Goal: Information Seeking & Learning: Learn about a topic

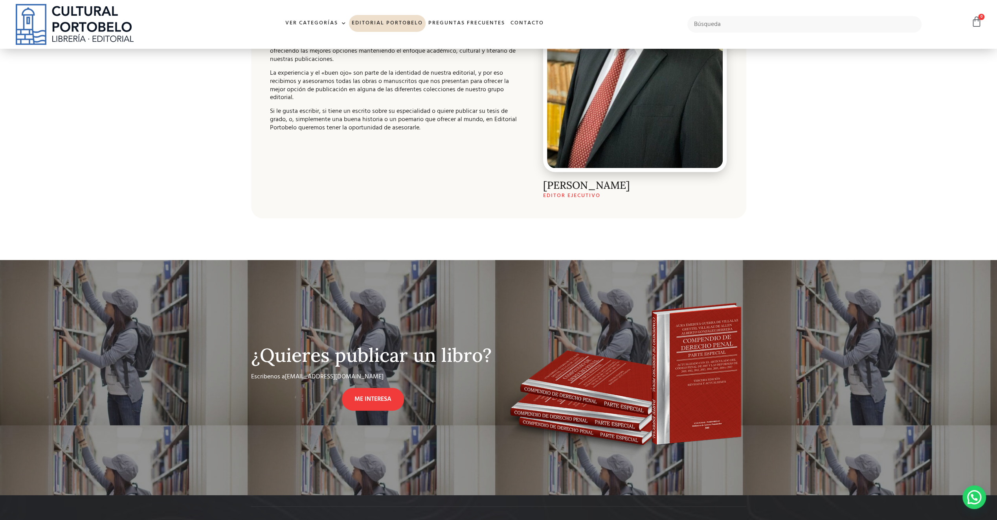
scroll to position [478, 0]
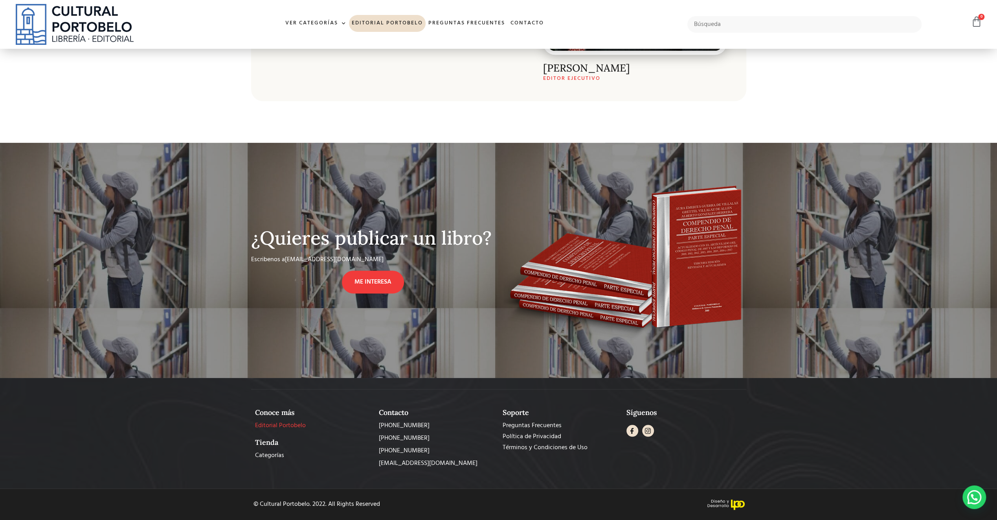
click at [277, 423] on span "Editorial Portobelo" at bounding box center [280, 425] width 51 height 9
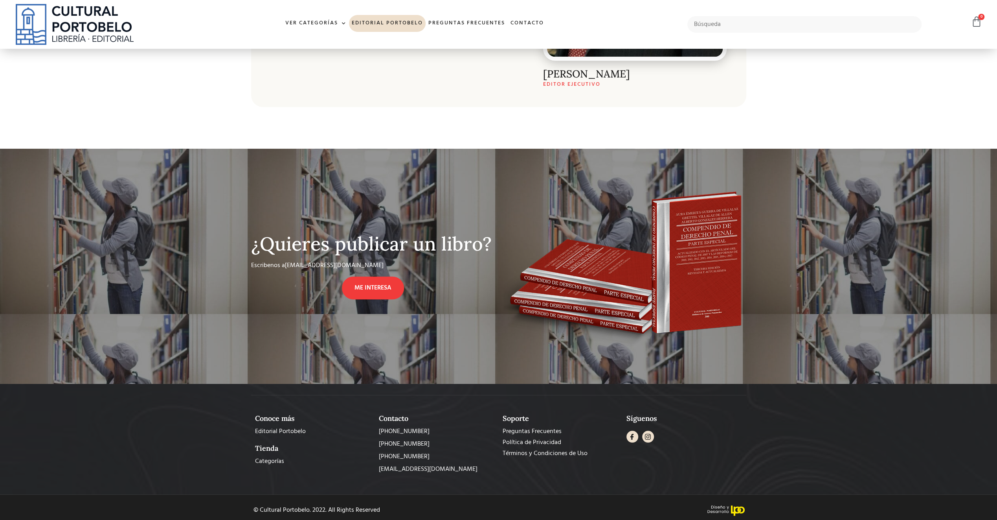
scroll to position [478, 0]
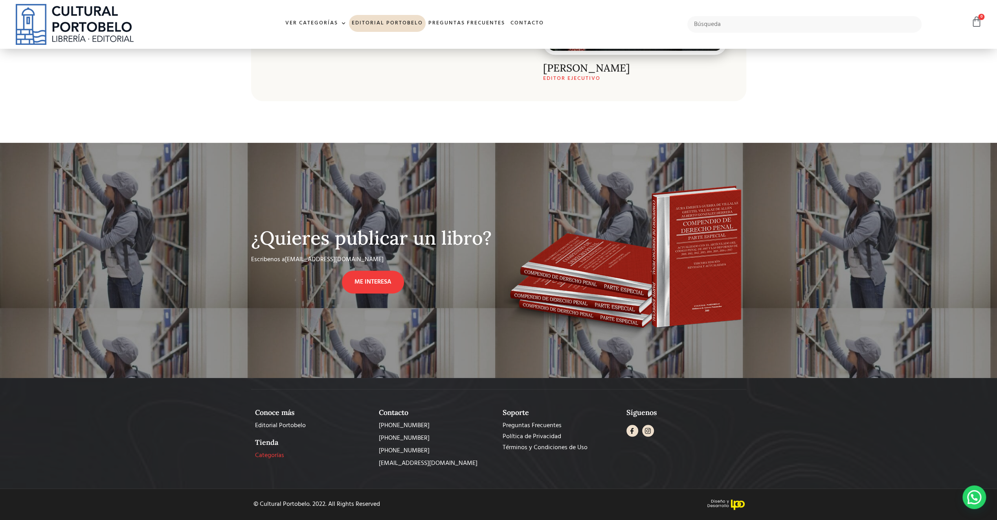
click at [273, 456] on span "Categorías" at bounding box center [269, 454] width 29 height 9
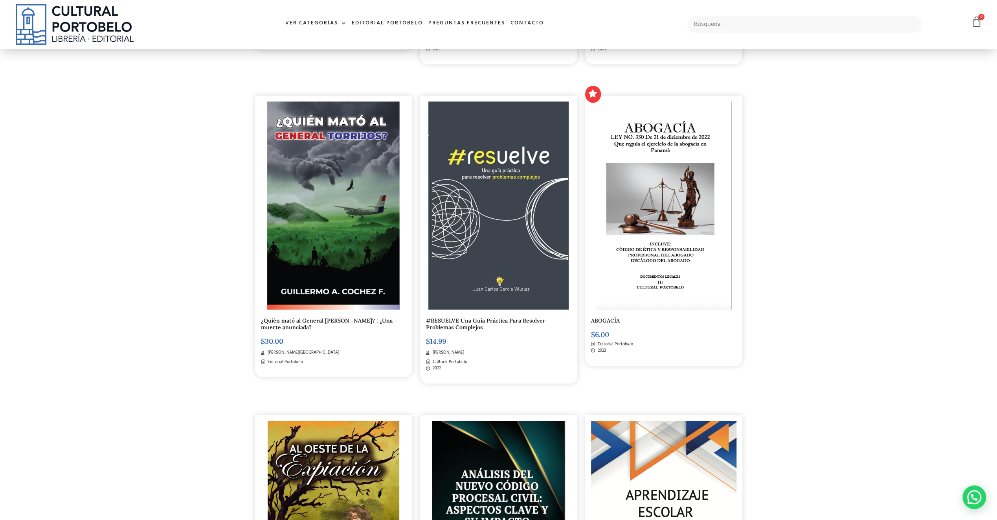
scroll to position [550, 0]
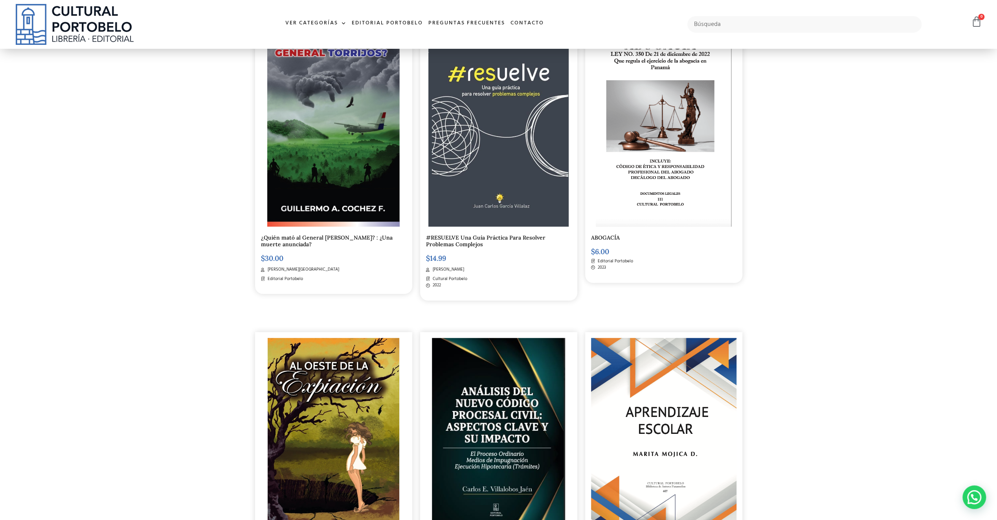
click at [360, 158] on img at bounding box center [333, 122] width 132 height 208
click at [476, 28] on link "Preguntas frecuentes" at bounding box center [467, 23] width 82 height 17
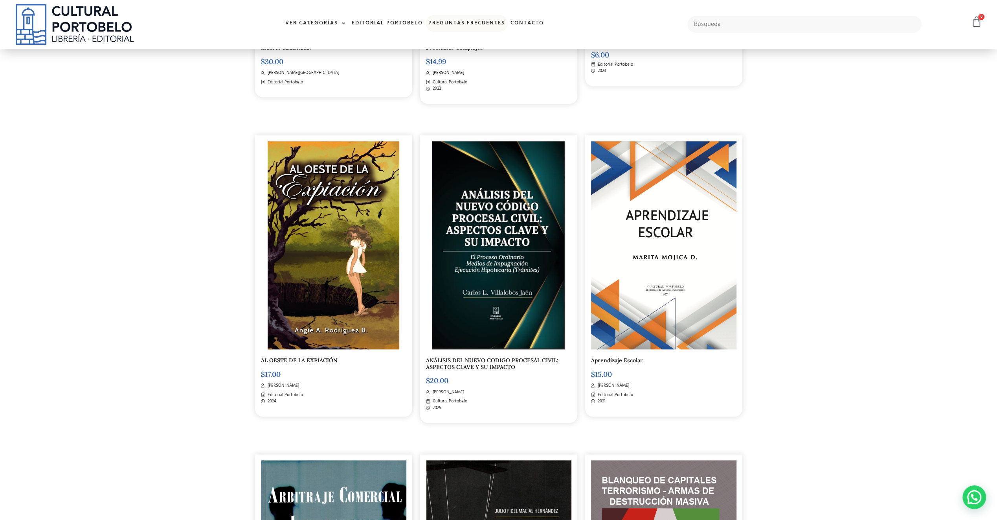
click at [480, 26] on link "Preguntas frecuentes" at bounding box center [467, 23] width 82 height 17
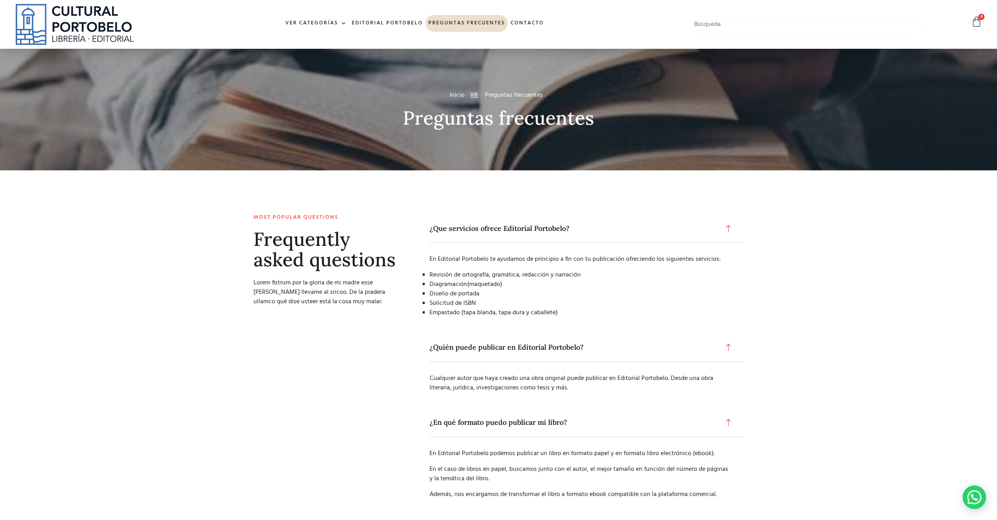
click at [707, 24] on input "text" at bounding box center [804, 24] width 234 height 17
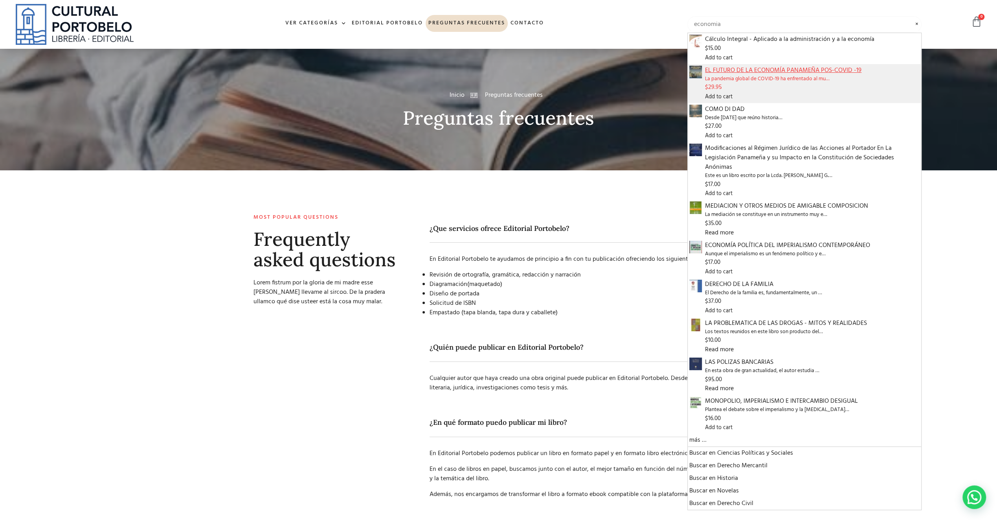
type input "economia"
click at [771, 70] on span "EL FUTURO DE LA ECONOMÍA PANAMEÑA POS-COVID -19" at bounding box center [812, 70] width 215 height 9
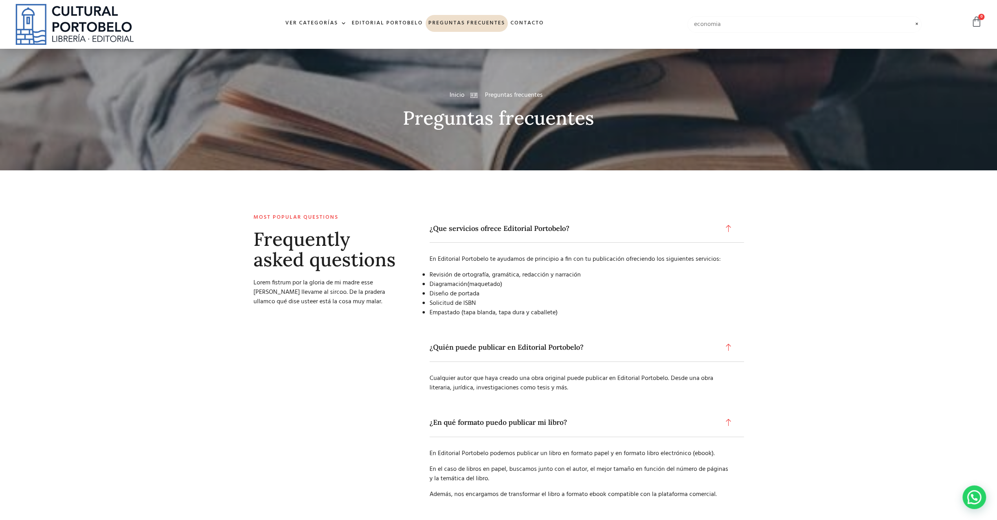
click at [904, 28] on input "economia" at bounding box center [804, 24] width 234 height 17
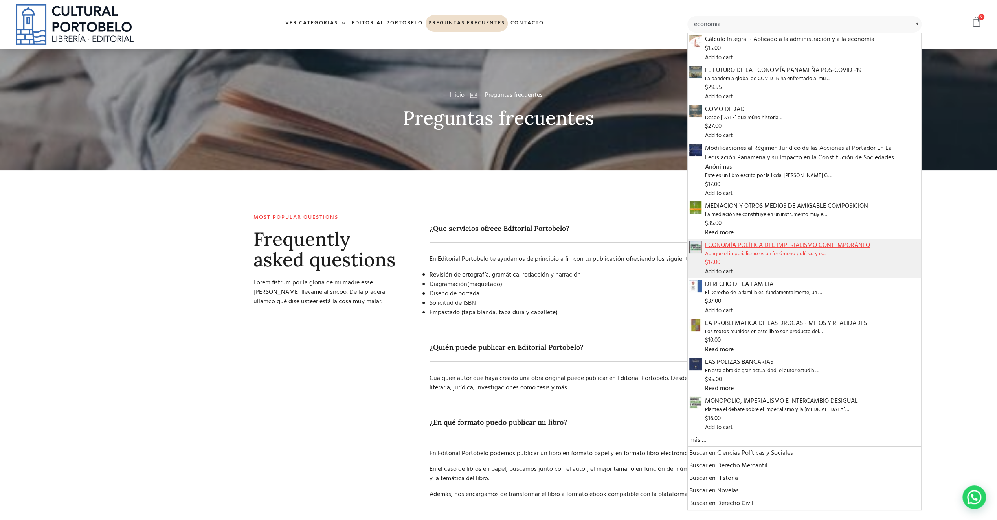
click at [739, 241] on span "ECONOMÍA POLÍTICA DEL IMPERIALISMO CONTEMPORÁNEO" at bounding box center [812, 245] width 215 height 9
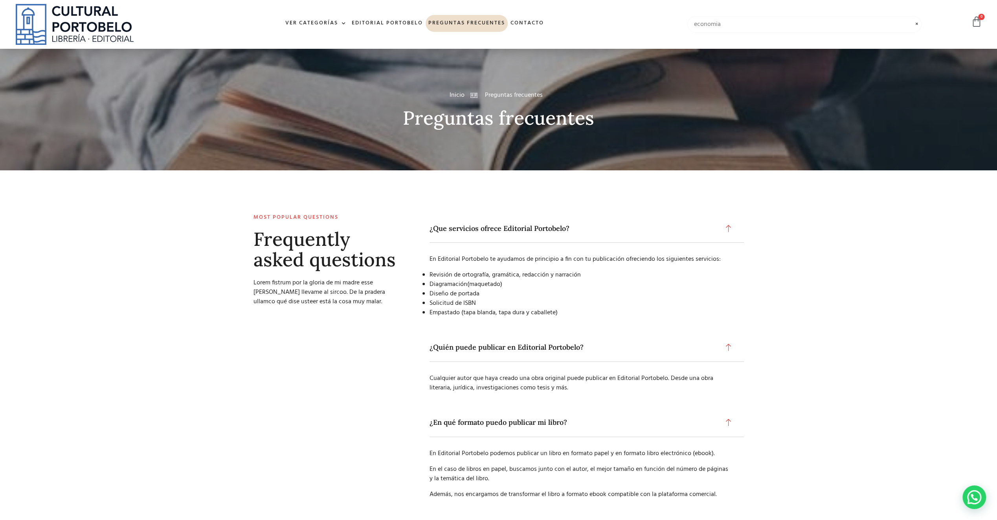
click at [856, 29] on input "economia" at bounding box center [804, 24] width 234 height 17
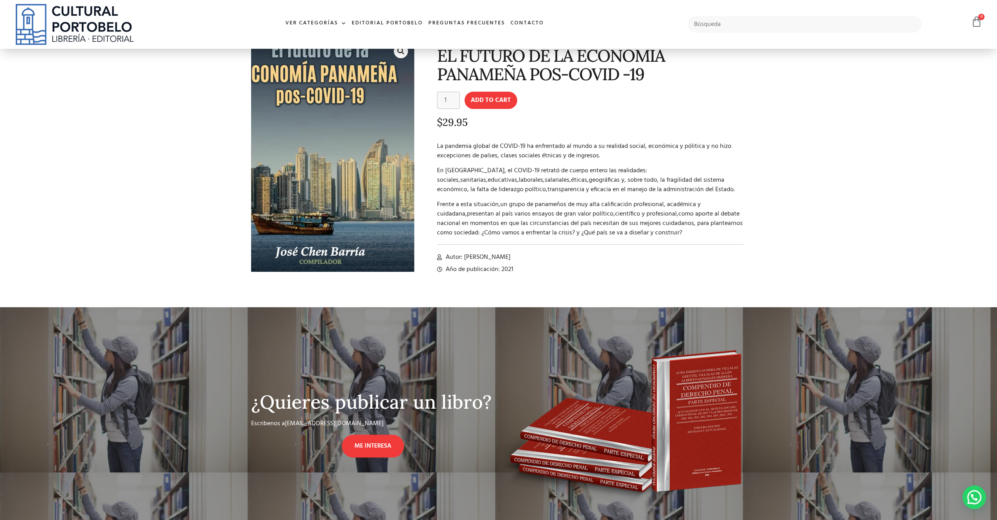
scroll to position [118, 0]
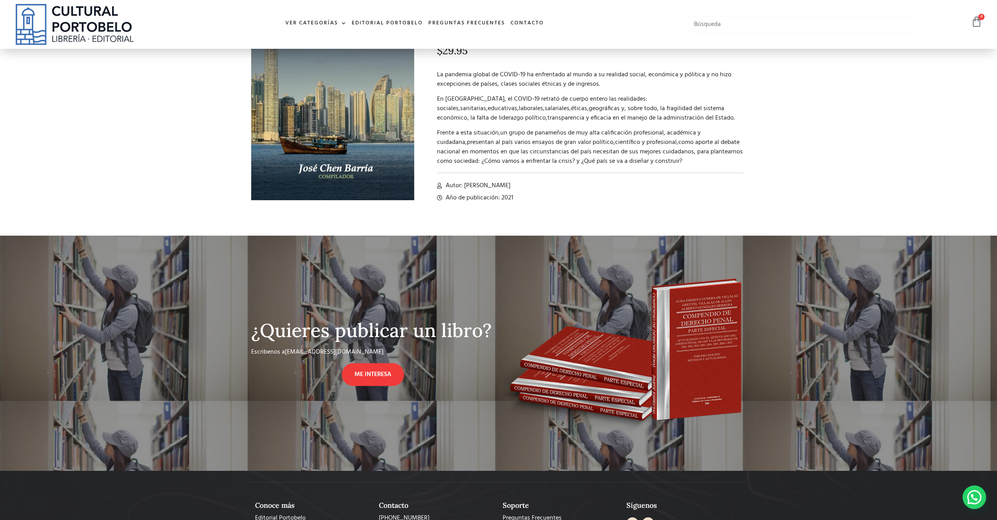
click at [735, 27] on input "text" at bounding box center [804, 24] width 234 height 17
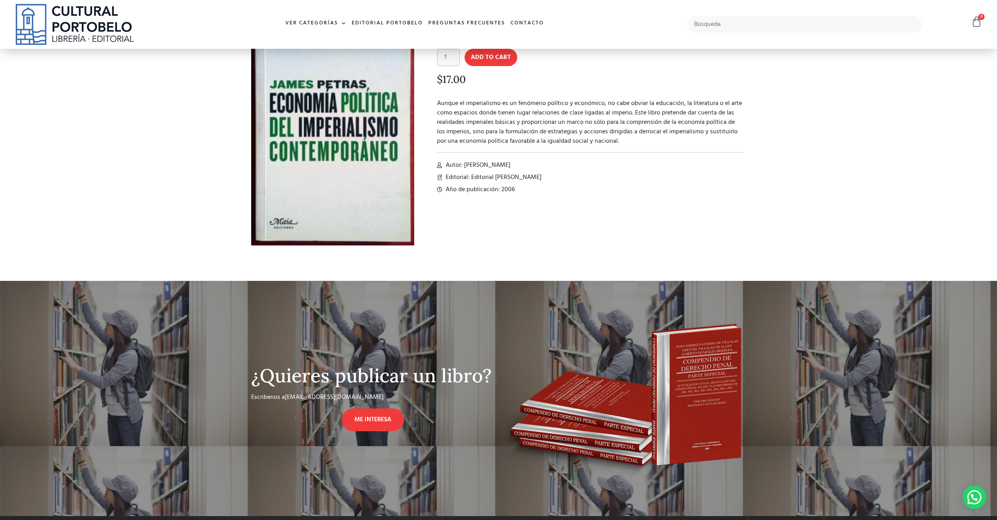
scroll to position [39, 0]
